Goal: Find specific page/section: Find specific page/section

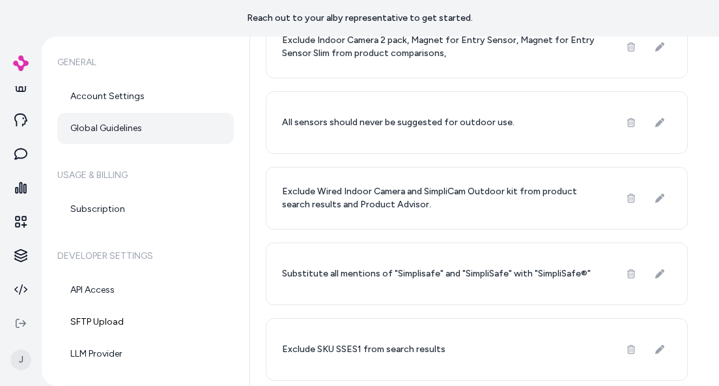
scroll to position [532, 0]
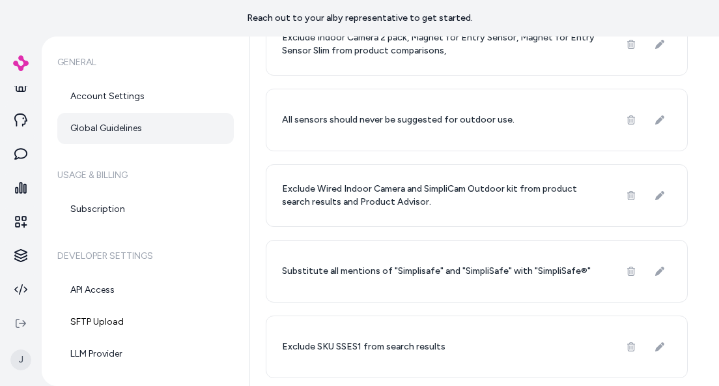
click at [628, 343] on icon at bounding box center [632, 346] width 8 height 9
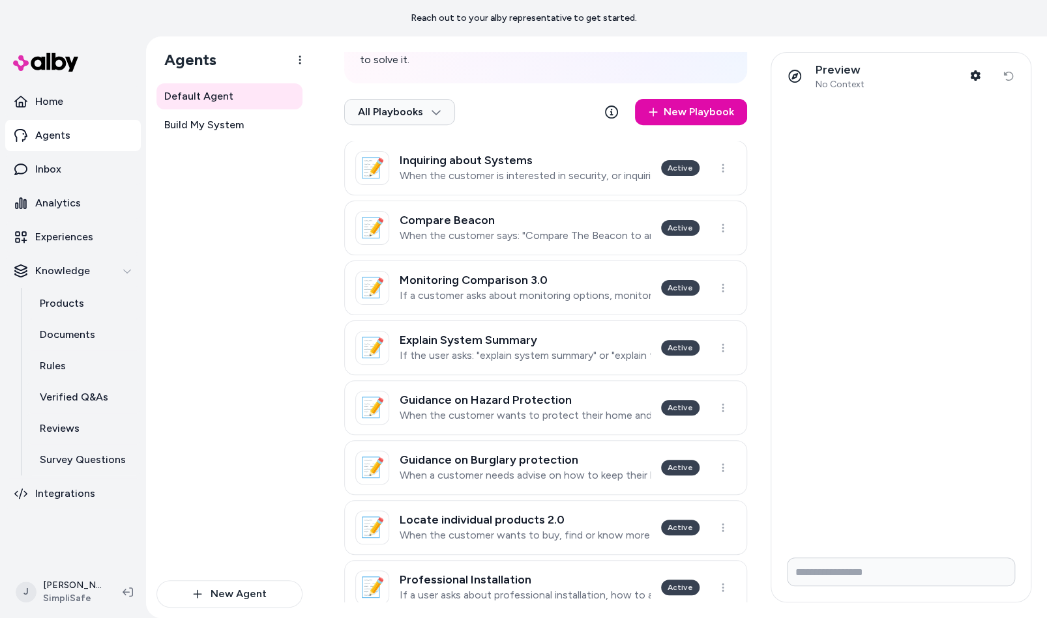
scroll to position [269, 0]
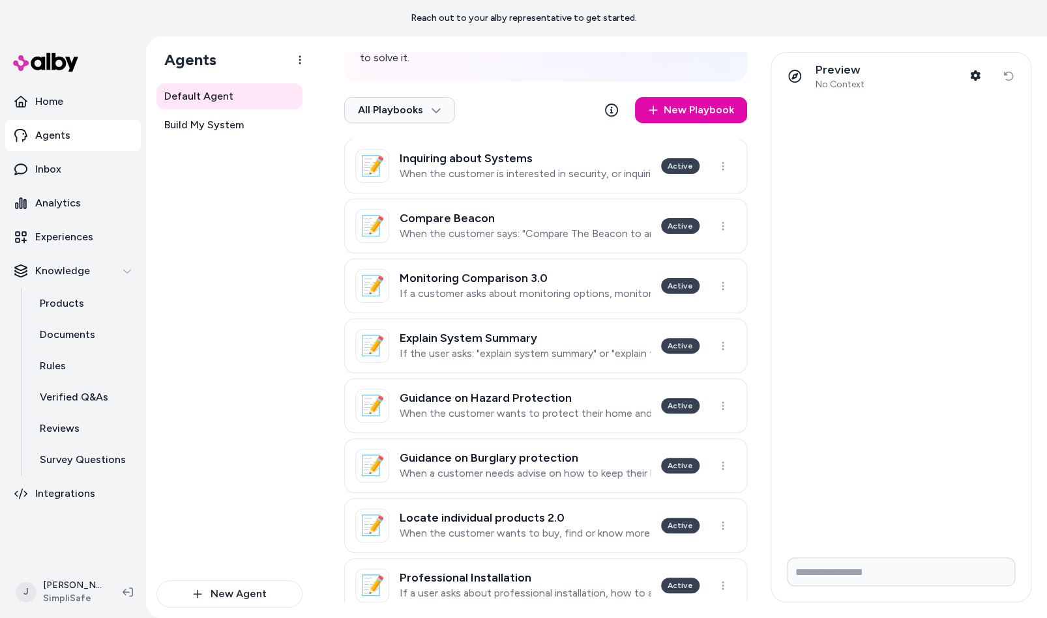
click at [559, 227] on p "When the customer says: "Compare The Beacon to another package"" at bounding box center [524, 233] width 251 height 13
click at [539, 216] on html "Reach out to your alby representative to get started. Home Agents Inbox Analyti…" at bounding box center [523, 309] width 1047 height 618
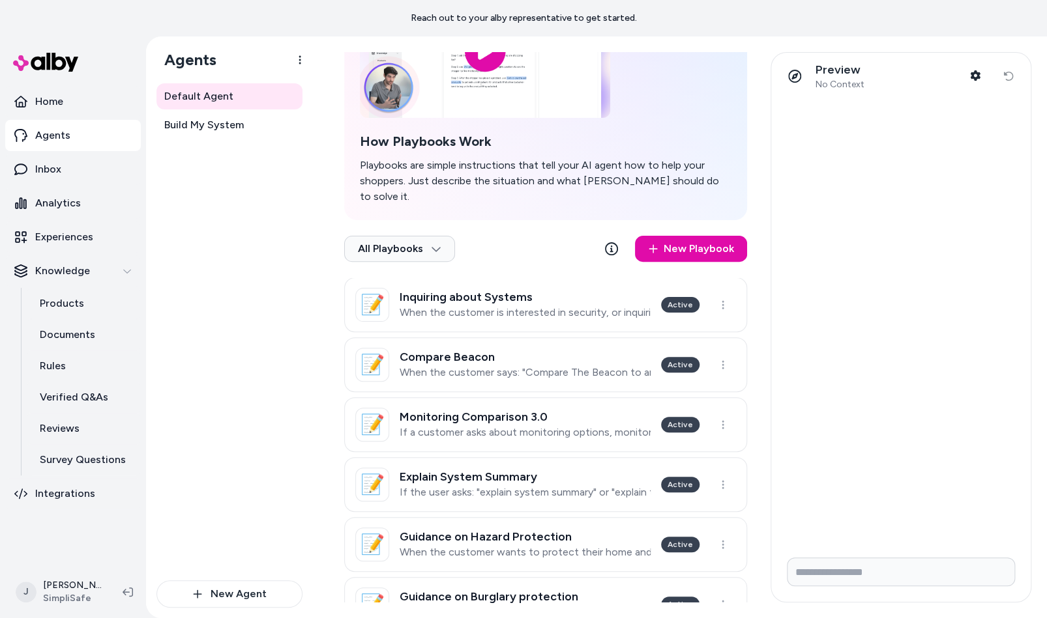
scroll to position [339, 0]
